Goal: Information Seeking & Learning: Check status

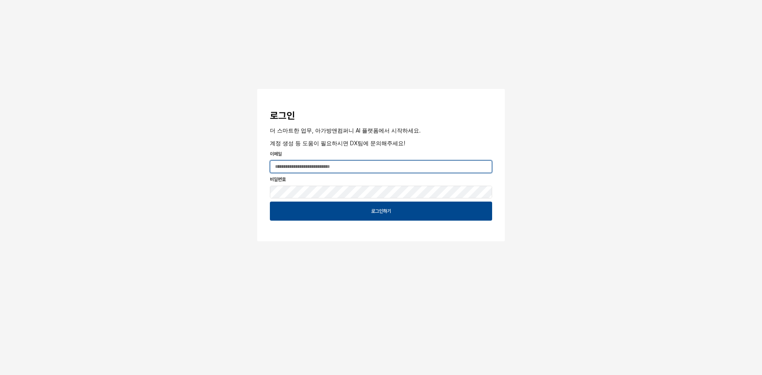
click at [309, 170] on input "App Frame" at bounding box center [381, 167] width 222 height 12
click at [307, 167] on input "App Frame" at bounding box center [381, 167] width 222 height 12
paste input "**********"
type input "**********"
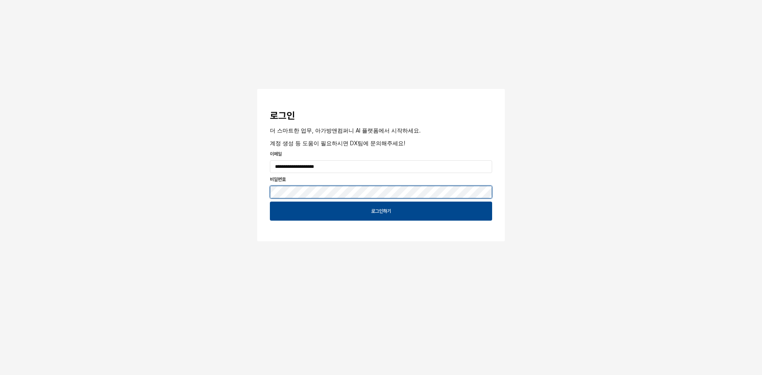
click at [257, 89] on button "App Frame" at bounding box center [260, 90] width 6 height 2
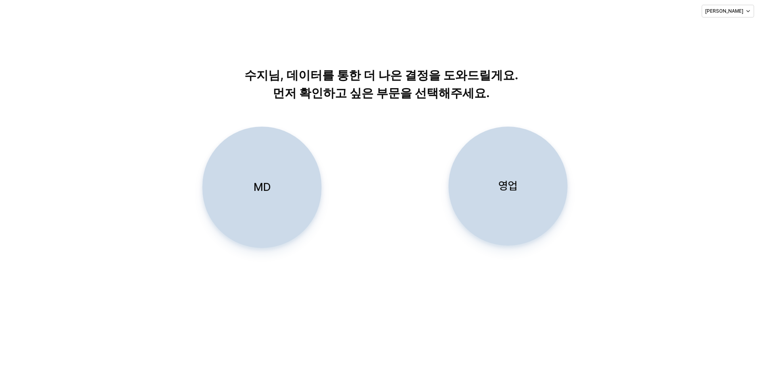
click at [277, 194] on div "MD" at bounding box center [262, 187] width 112 height 121
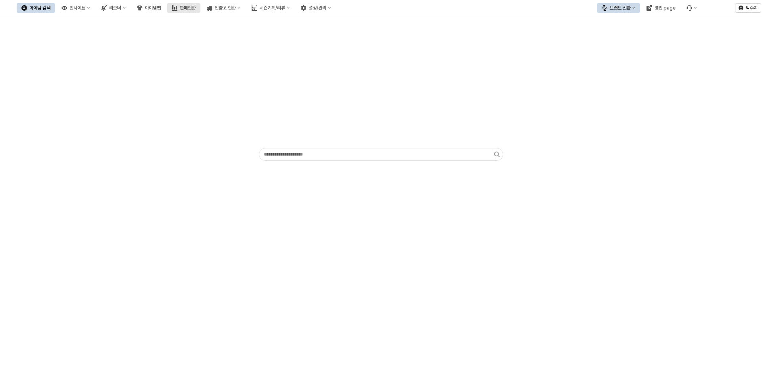
click at [196, 8] on div "판매현황" at bounding box center [188, 8] width 16 height 6
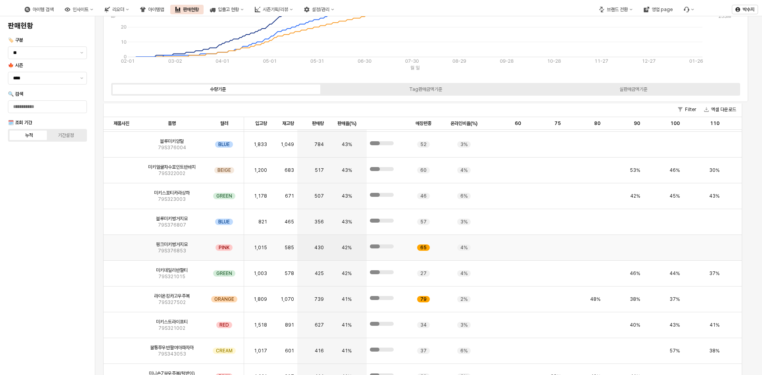
scroll to position [1389, 0]
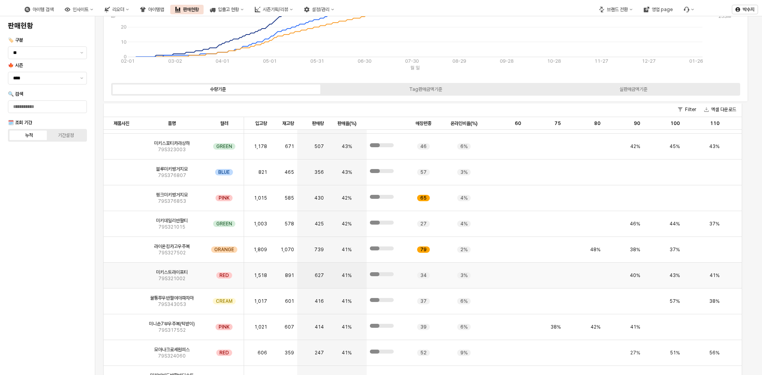
click at [349, 278] on span "41%" at bounding box center [347, 275] width 10 height 6
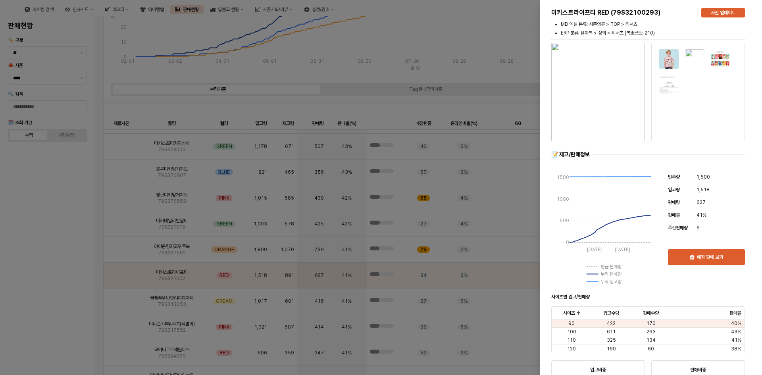
click at [324, 287] on div at bounding box center [381, 187] width 762 height 375
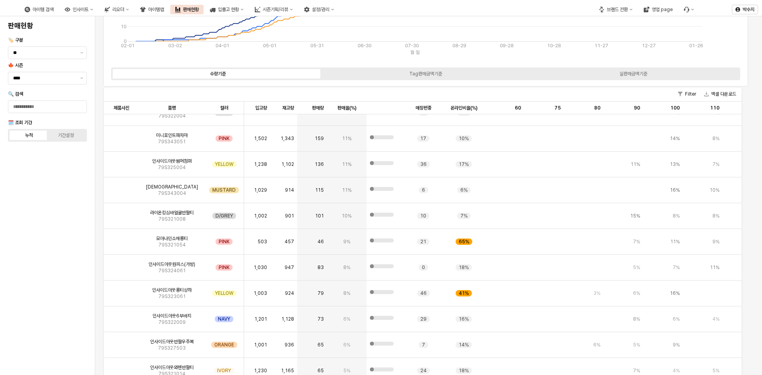
scroll to position [0, 0]
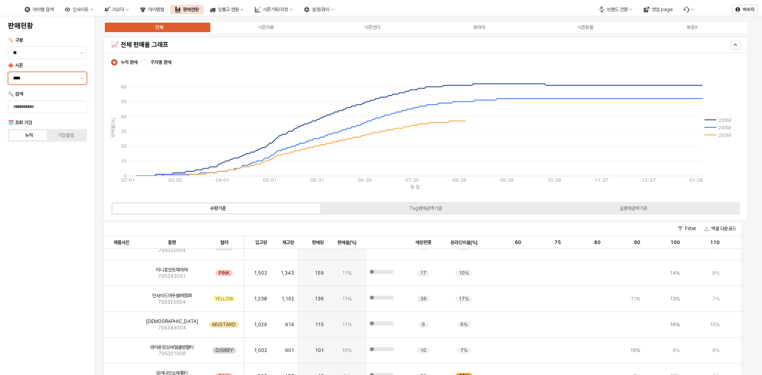
click at [67, 80] on input "****" at bounding box center [44, 78] width 62 height 8
click at [23, 162] on div "25FA" at bounding box center [45, 162] width 64 height 6
type input "****"
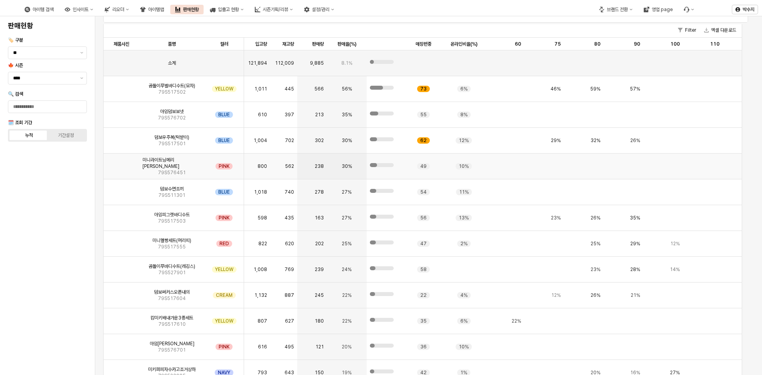
click at [121, 163] on img "App Frame" at bounding box center [121, 163] width 0 height 0
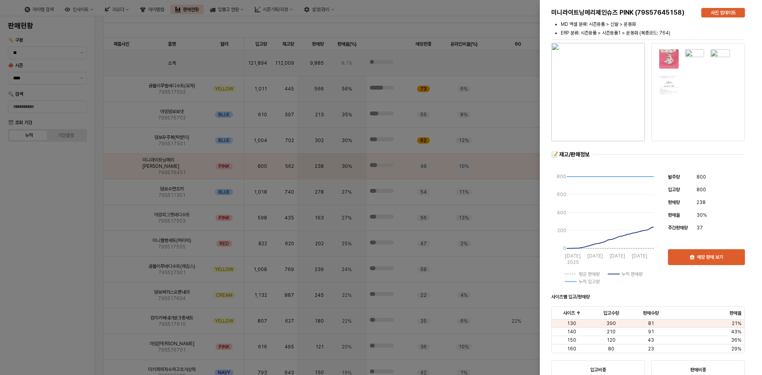
click at [440, 115] on div at bounding box center [381, 187] width 762 height 375
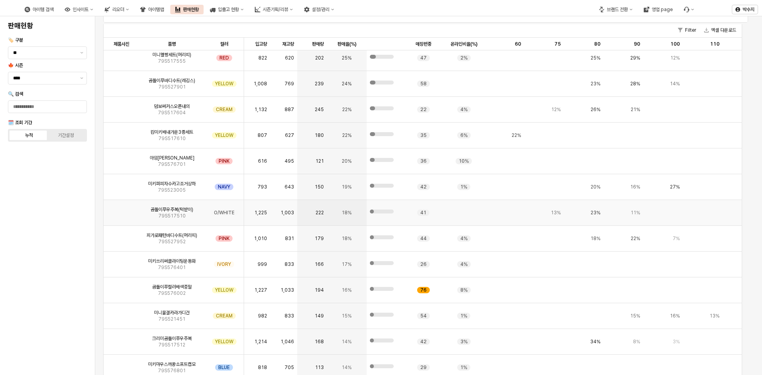
scroll to position [198, 0]
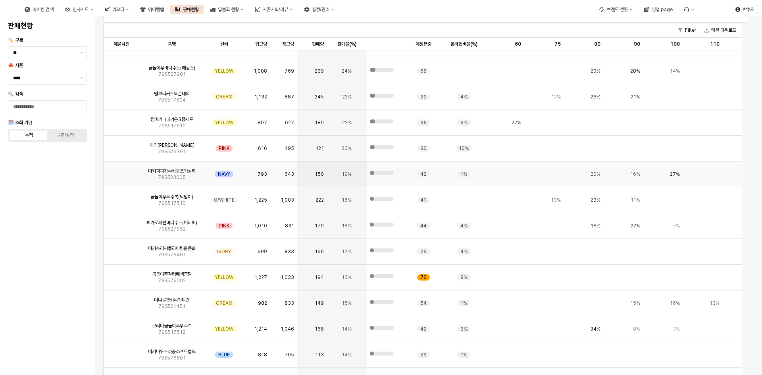
click at [121, 171] on img "App Frame" at bounding box center [121, 171] width 0 height 0
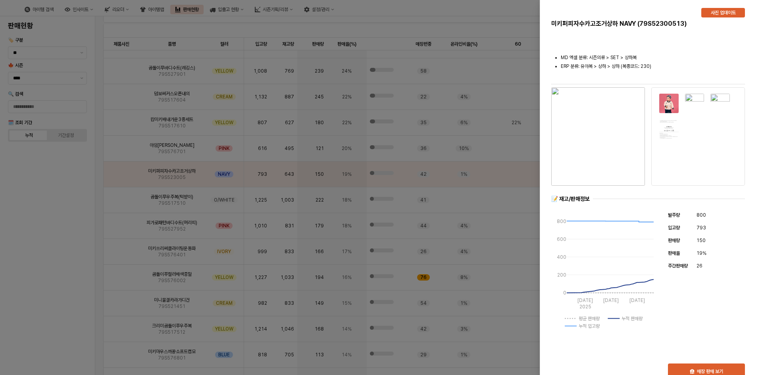
click at [274, 146] on div at bounding box center [381, 187] width 762 height 375
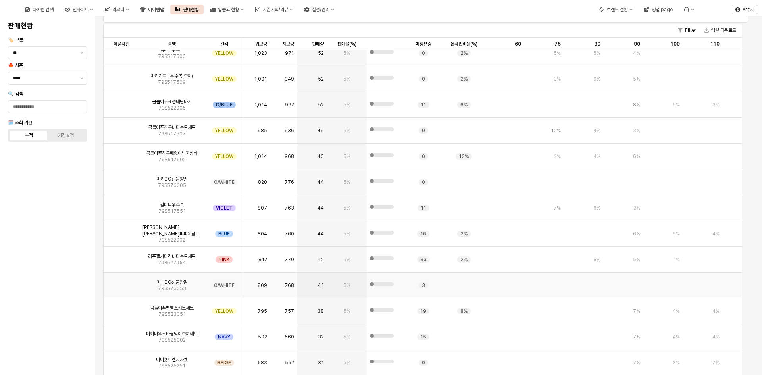
scroll to position [2025, 0]
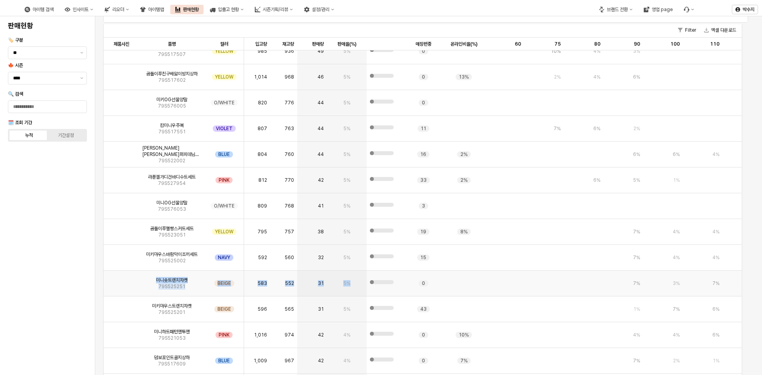
drag, startPoint x: 350, startPoint y: 281, endPoint x: 116, endPoint y: 284, distance: 233.4
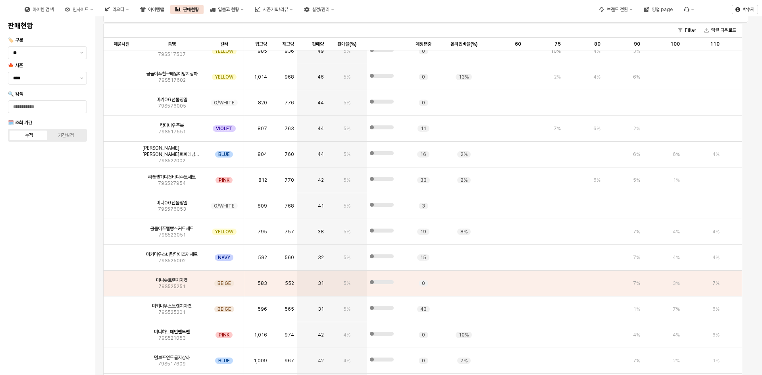
click at [57, 313] on div "판매현황 🏷️ 구분 ** 🍁 시즌 **** 🔍 검색 🗓️ 조회 기간 누적 기간설정" at bounding box center [47, 195] width 85 height 353
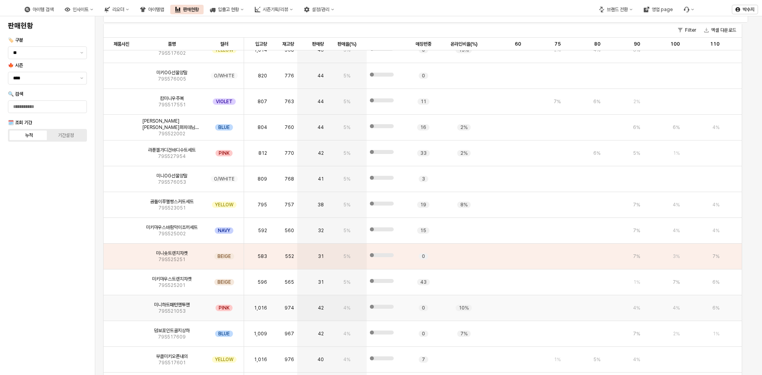
scroll to position [2064, 0]
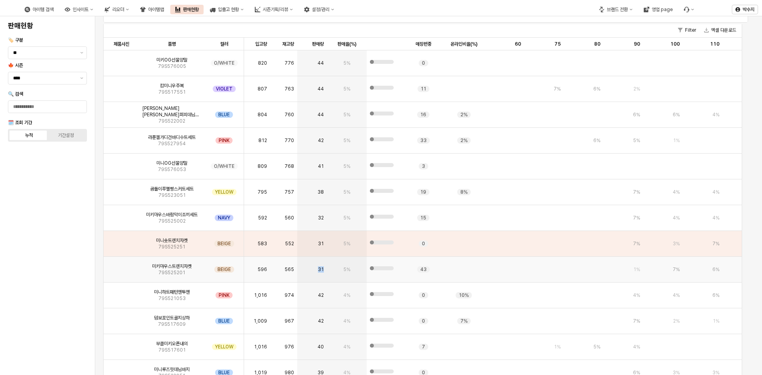
drag, startPoint x: 324, startPoint y: 271, endPoint x: 314, endPoint y: 272, distance: 10.4
click at [314, 272] on div "31" at bounding box center [311, 270] width 29 height 26
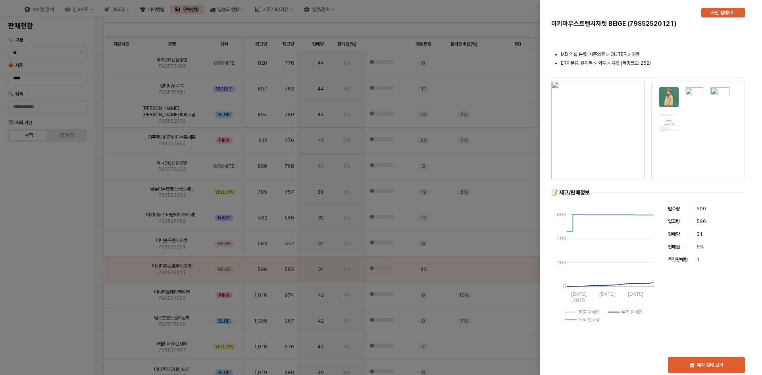
click at [53, 272] on div at bounding box center [381, 187] width 762 height 375
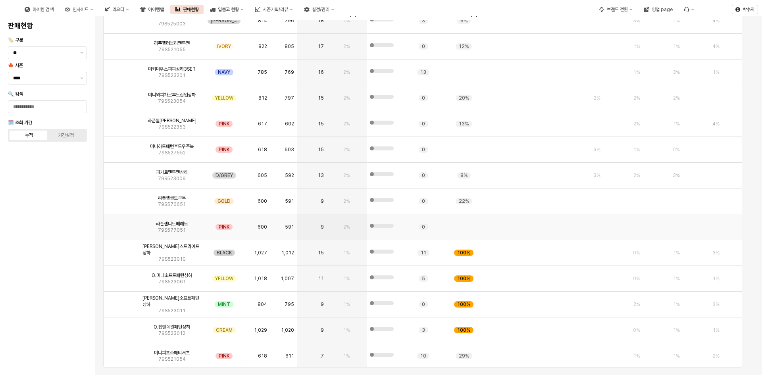
scroll to position [3123, 0]
